Goal: Task Accomplishment & Management: Use online tool/utility

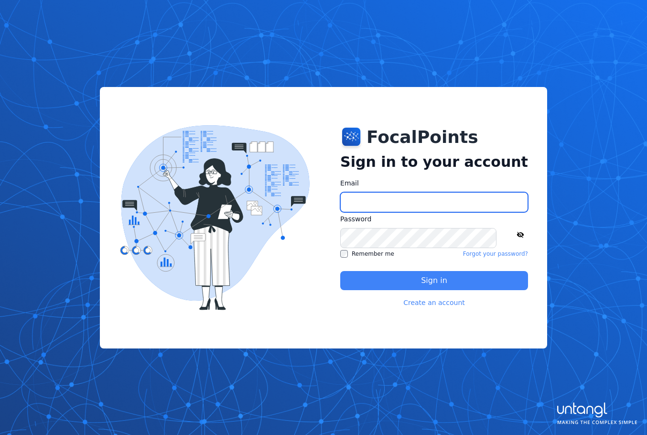
type input "**********"
click at [380, 284] on button "Sign in" at bounding box center [434, 280] width 188 height 19
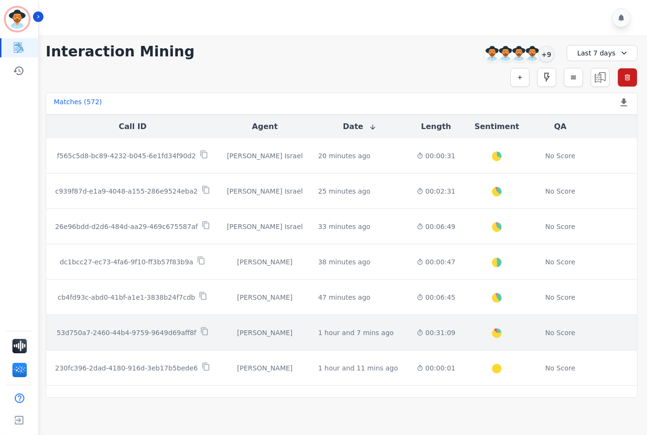
click at [409, 330] on td "00:31:09" at bounding box center [436, 332] width 54 height 35
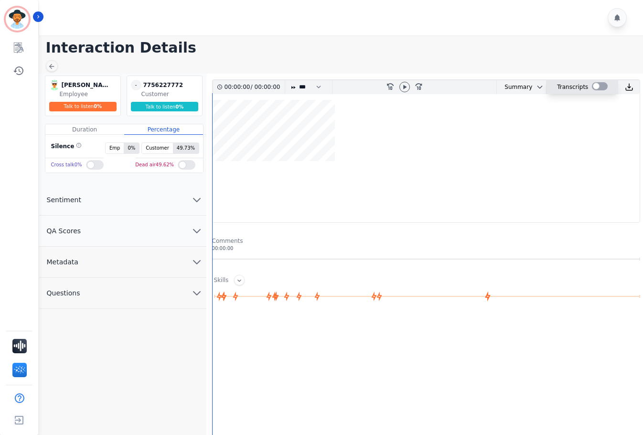
click at [592, 87] on div at bounding box center [600, 86] width 16 height 8
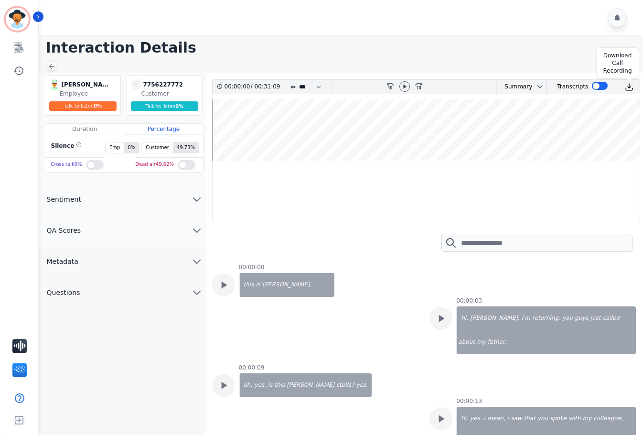
click at [626, 87] on img at bounding box center [629, 87] width 9 height 9
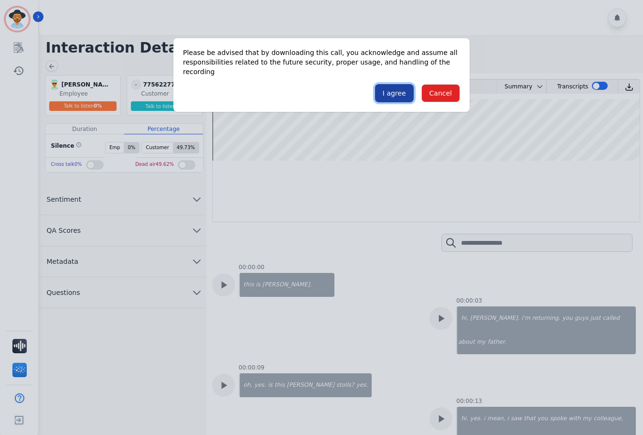
click at [393, 85] on button "I agree" at bounding box center [394, 93] width 39 height 18
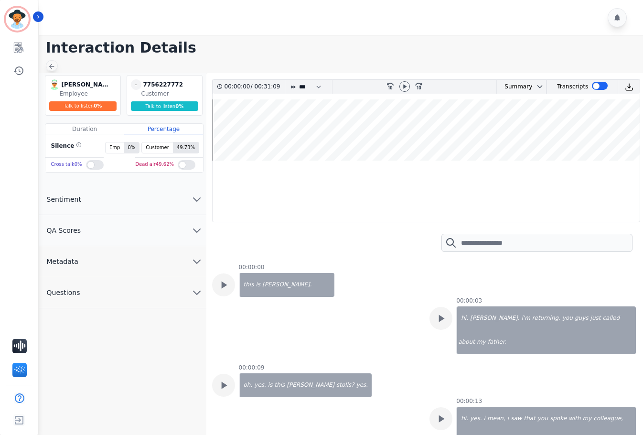
click at [52, 64] on icon at bounding box center [52, 67] width 8 height 8
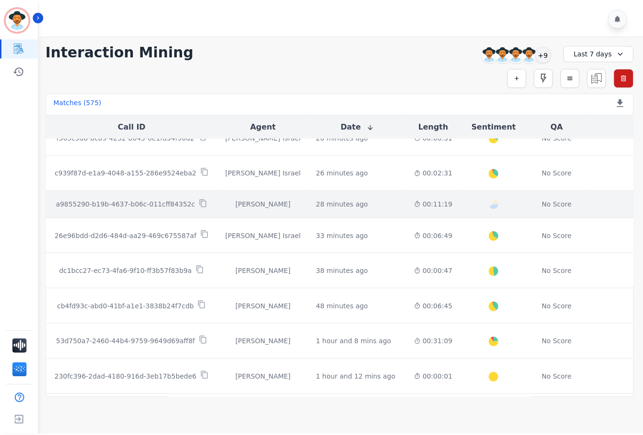
scroll to position [96, 0]
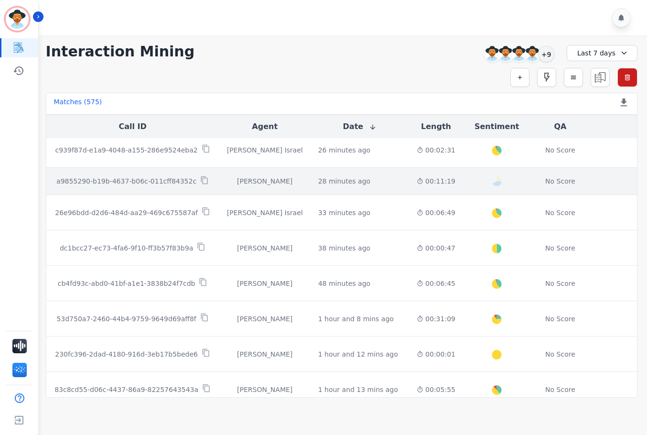
click at [409, 182] on td "00:11:19" at bounding box center [436, 181] width 54 height 27
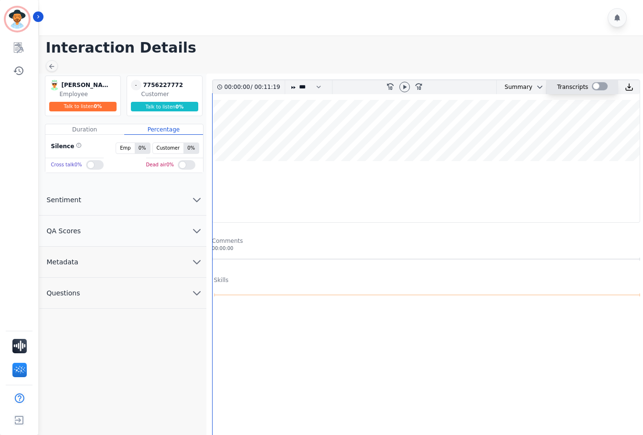
click at [596, 86] on div at bounding box center [600, 86] width 16 height 8
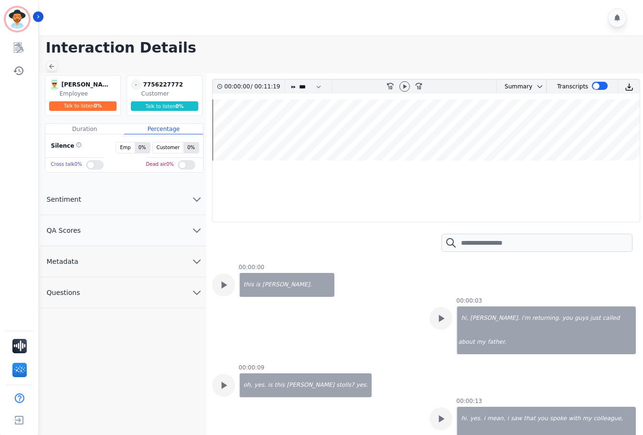
click at [54, 64] on icon at bounding box center [52, 67] width 8 height 8
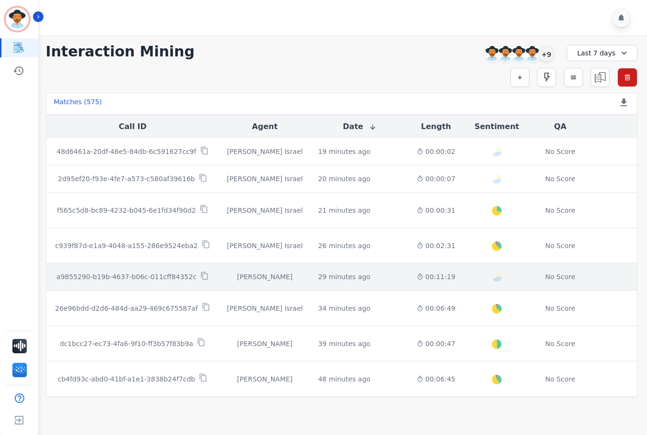
click at [349, 278] on div "29 minutes ago Start at: [DATE] 9:41am" at bounding box center [359, 277] width 83 height 10
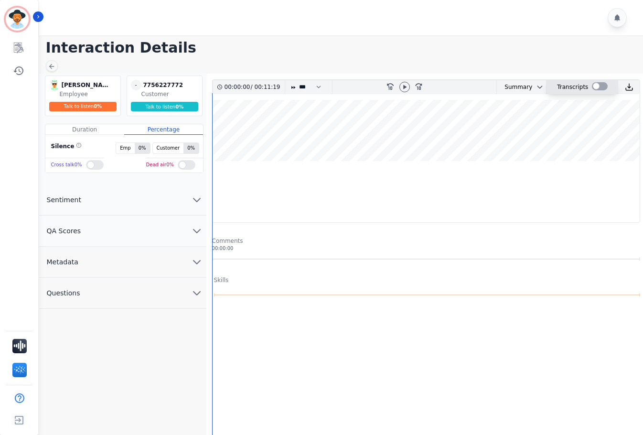
click at [597, 89] on div at bounding box center [600, 86] width 16 height 8
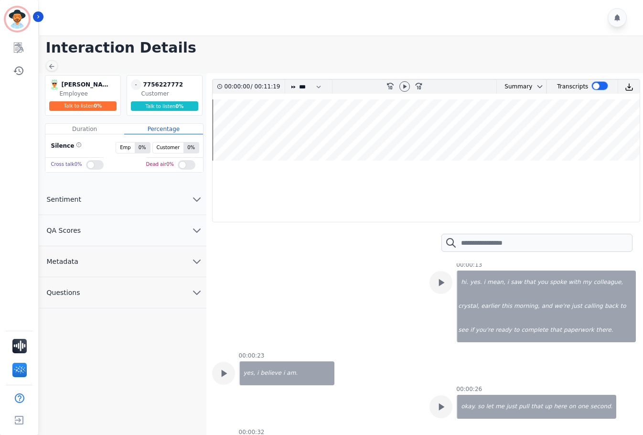
scroll to position [143, 0]
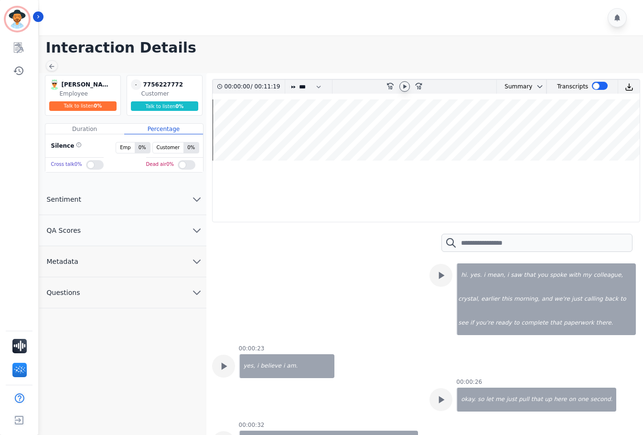
click at [405, 85] on icon at bounding box center [405, 87] width 8 height 8
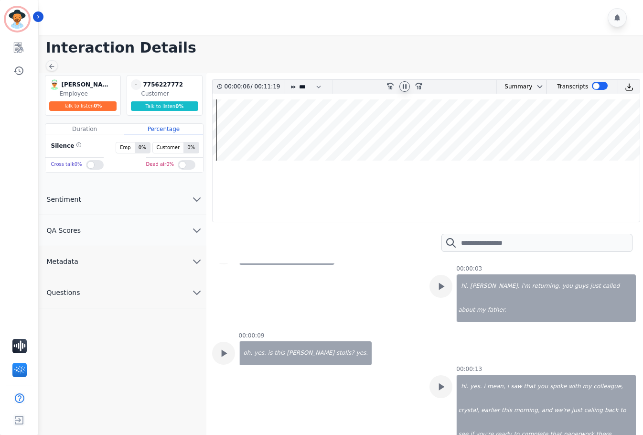
scroll to position [0, 0]
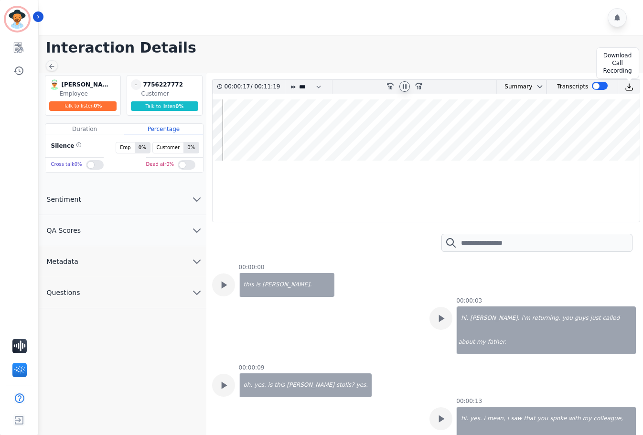
click at [627, 85] on img at bounding box center [629, 87] width 9 height 9
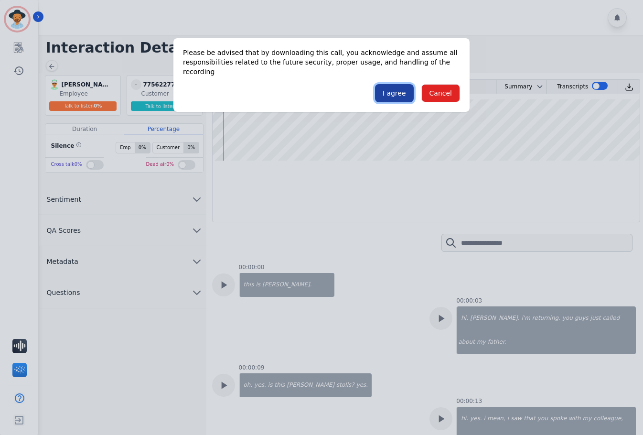
click at [387, 84] on button "I agree" at bounding box center [394, 93] width 39 height 18
